Goal: Check status: Check status

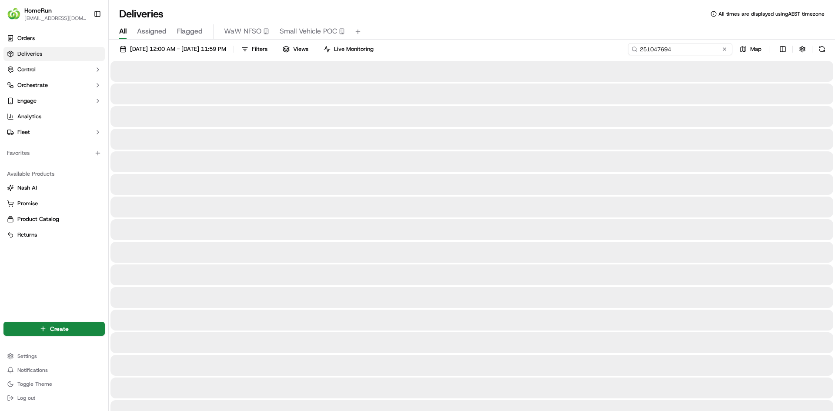
click at [711, 47] on input "251047694" at bounding box center [680, 49] width 104 height 12
drag, startPoint x: 694, startPoint y: 46, endPoint x: 551, endPoint y: 39, distance: 143.6
click at [551, 39] on div "Deliveries All times are displayed using AEST timezone All Assigned Flagged WaW…" at bounding box center [472, 205] width 726 height 411
paste input "269556268"
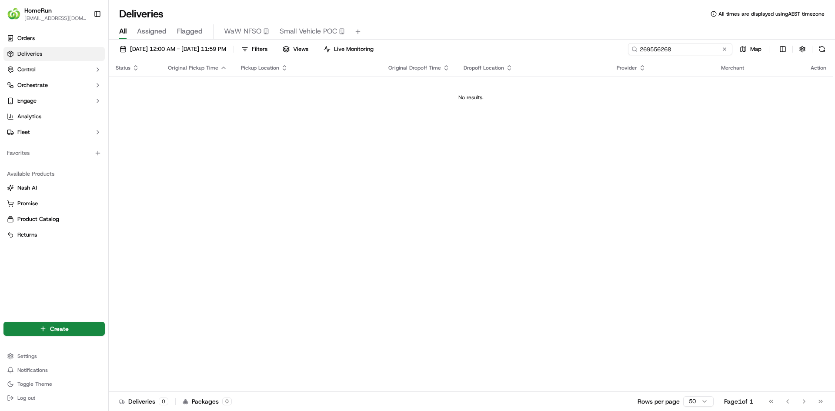
click at [691, 50] on input "269556268" at bounding box center [680, 49] width 104 height 12
type input "269556268"
click at [606, 25] on div "All Assigned Flagged WaW NFSO Small Vehicle POC" at bounding box center [472, 31] width 726 height 15
click at [226, 46] on span "[DATE] 12:00 AM - [DATE] 11:59 PM" at bounding box center [178, 49] width 96 height 8
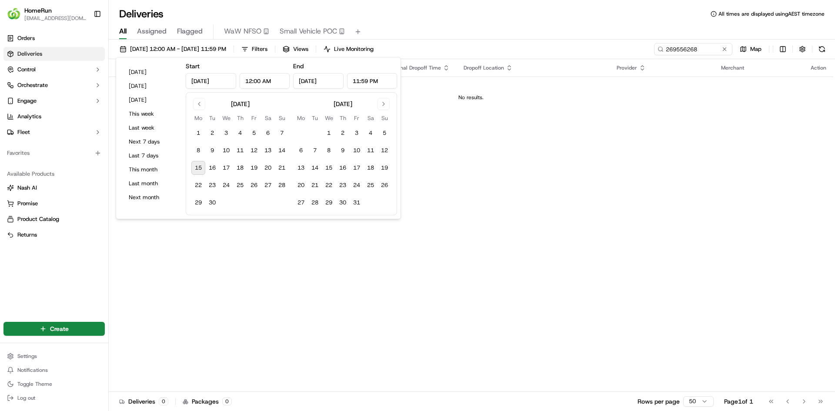
click at [202, 167] on button "15" at bounding box center [198, 168] width 14 height 14
type input "[DATE]"
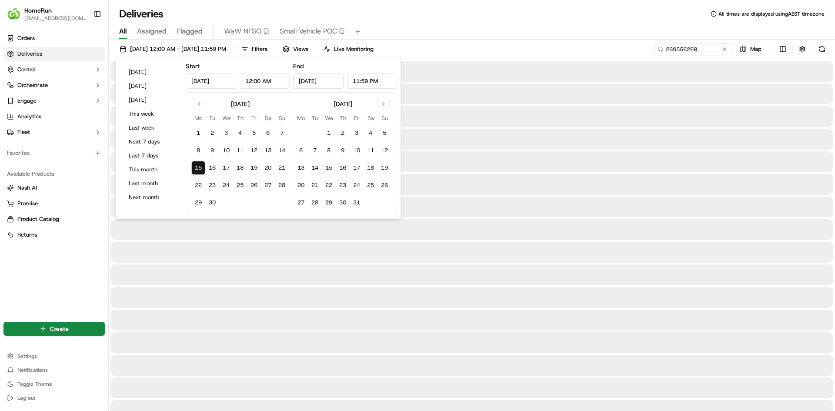
click at [416, 14] on div "Deliveries All times are displayed using AEST timezone" at bounding box center [472, 14] width 726 height 14
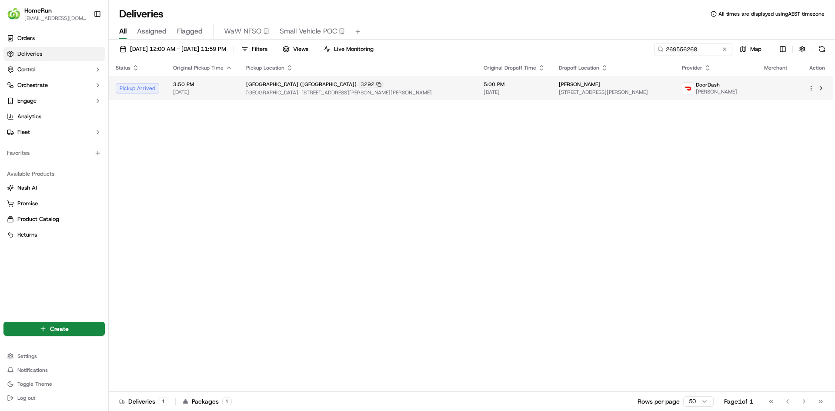
click at [358, 83] on div "3292" at bounding box center [370, 84] width 25 height 8
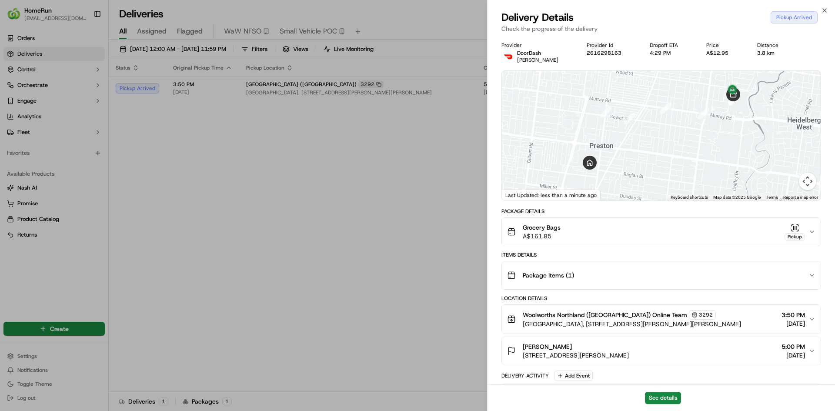
click at [818, 11] on div "Delivery Details Pickup Arrived" at bounding box center [661, 17] width 320 height 14
click at [823, 11] on icon "button" at bounding box center [824, 10] width 7 height 7
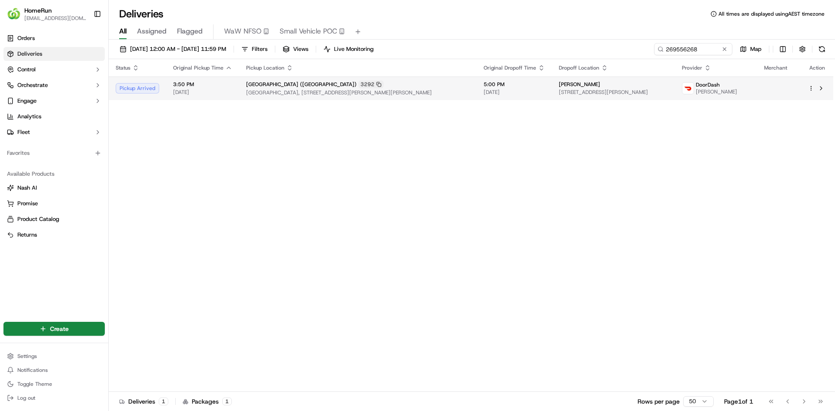
click at [378, 93] on span "[GEOGRAPHIC_DATA], [STREET_ADDRESS][PERSON_NAME][PERSON_NAME]" at bounding box center [357, 92] width 223 height 7
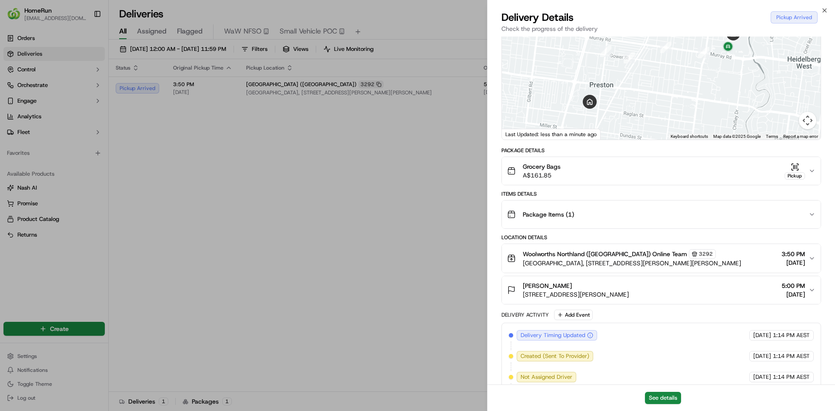
scroll to position [217, 0]
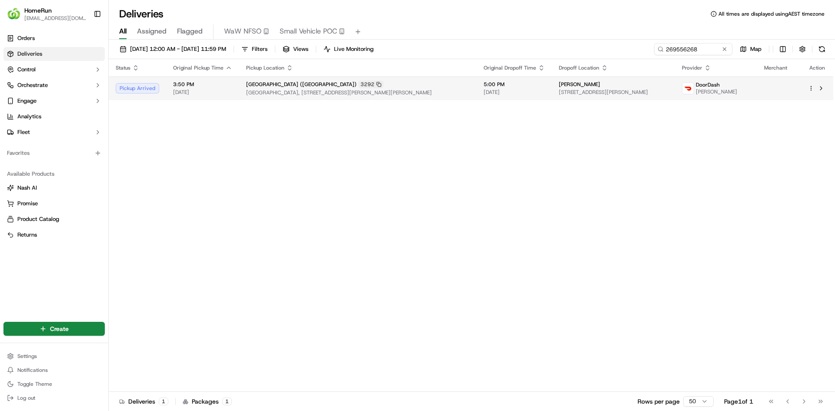
click at [330, 92] on span "[GEOGRAPHIC_DATA], [STREET_ADDRESS][PERSON_NAME][PERSON_NAME]" at bounding box center [357, 92] width 223 height 7
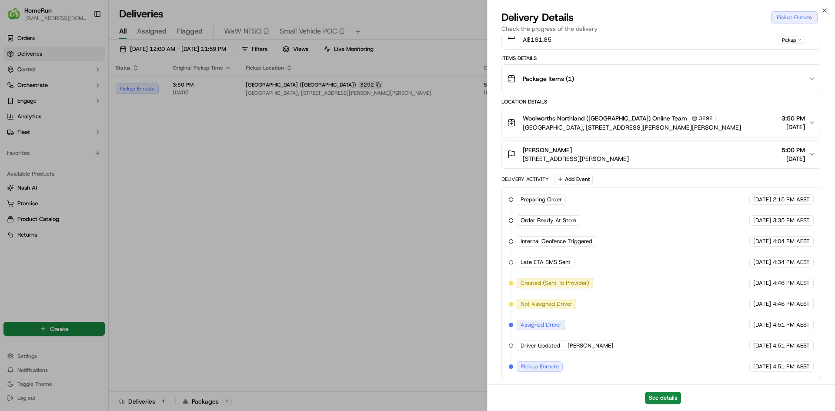
scroll to position [196, 0]
